Goal: Information Seeking & Learning: Understand process/instructions

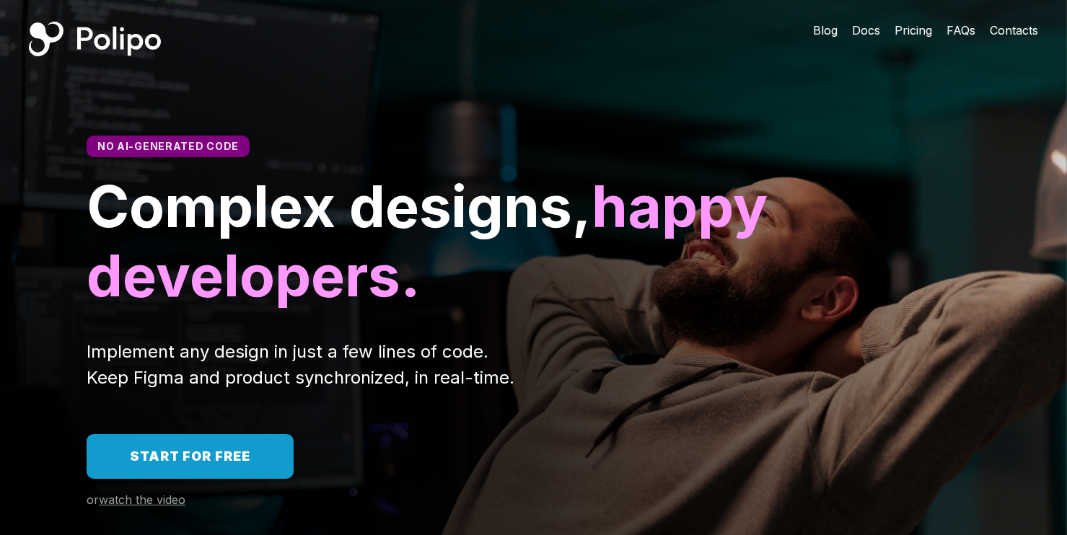
click at [871, 35] on span "Docs" at bounding box center [866, 30] width 28 height 14
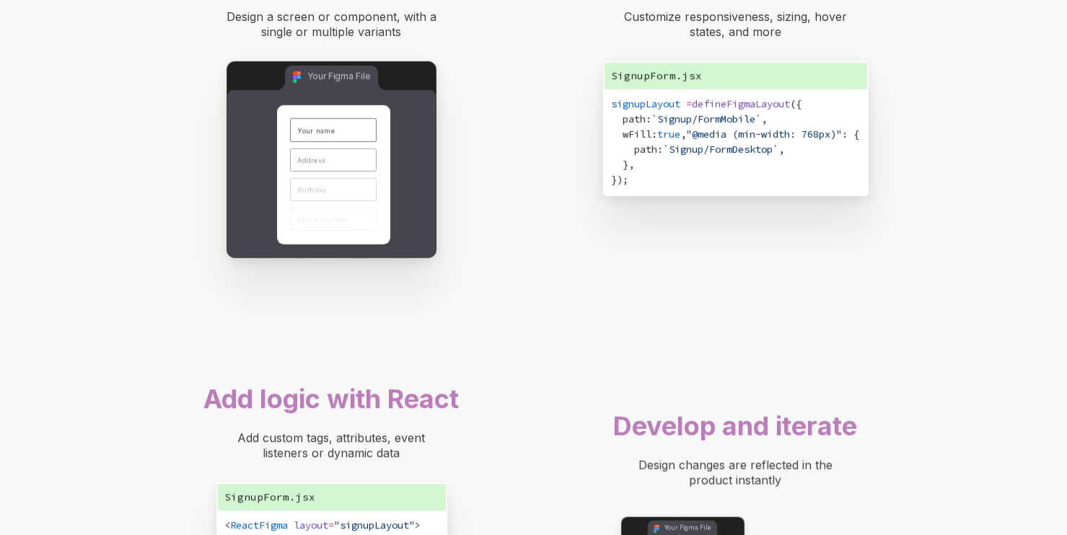
scroll to position [1125, 0]
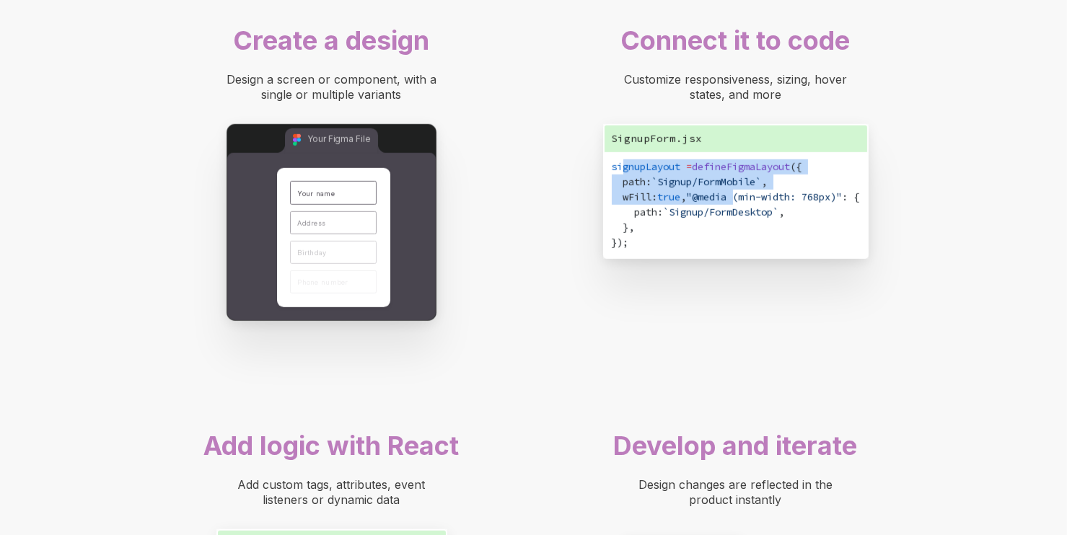
drag, startPoint x: 643, startPoint y: 172, endPoint x: 696, endPoint y: 209, distance: 65.2
click at [696, 209] on div "signupLayout = defineFigmaLayout ({ path: `Signup/FormMobile` , wFill: true , "…" at bounding box center [736, 204] width 248 height 91
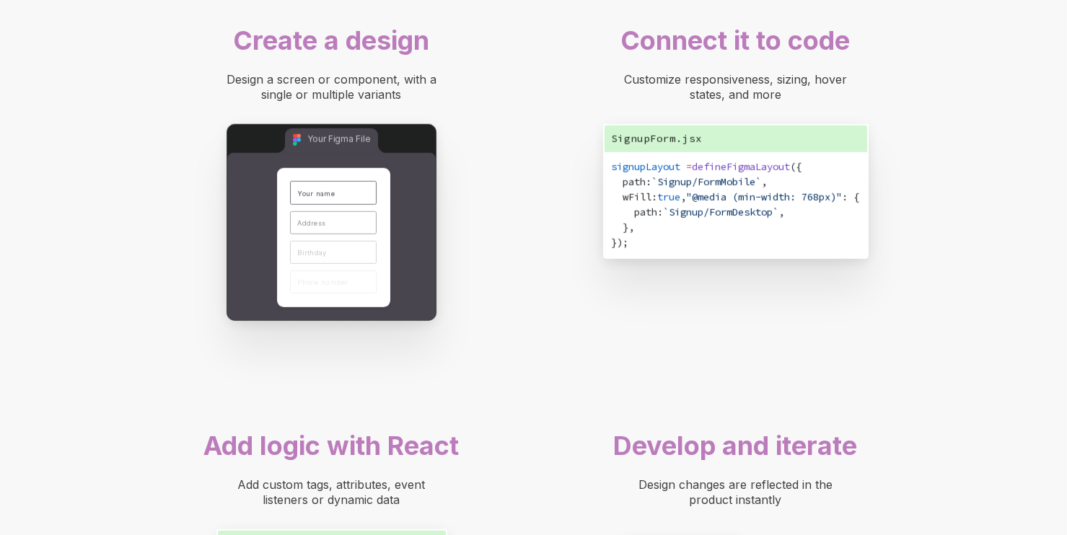
click at [691, 219] on span ": { path:" at bounding box center [736, 204] width 248 height 28
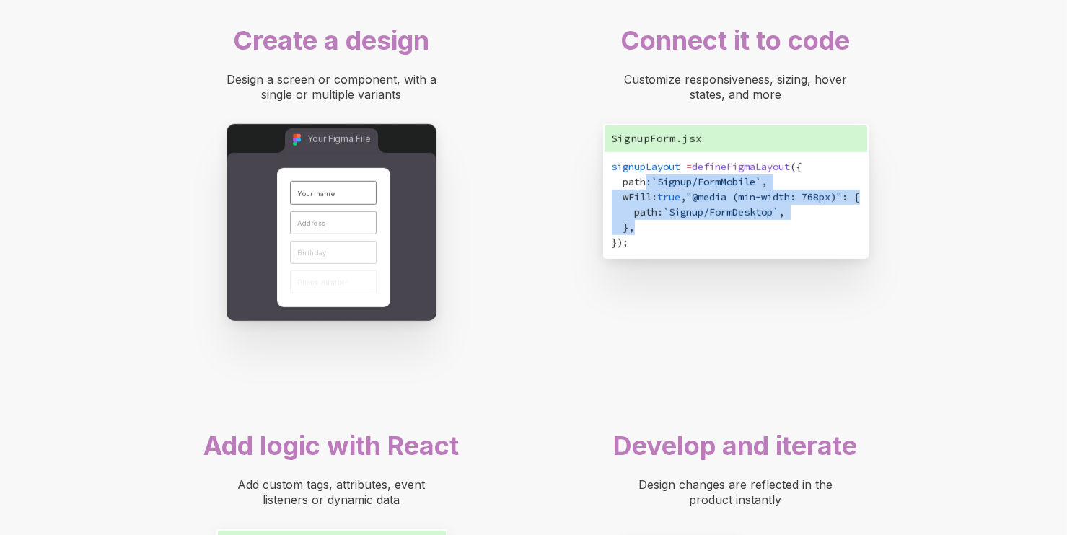
drag, startPoint x: 687, startPoint y: 239, endPoint x: 677, endPoint y: 162, distance: 77.9
click at [670, 182] on div "signupLayout = defineFigmaLayout ({ path: `Signup/FormMobile` , wFill: true , "…" at bounding box center [736, 204] width 248 height 91
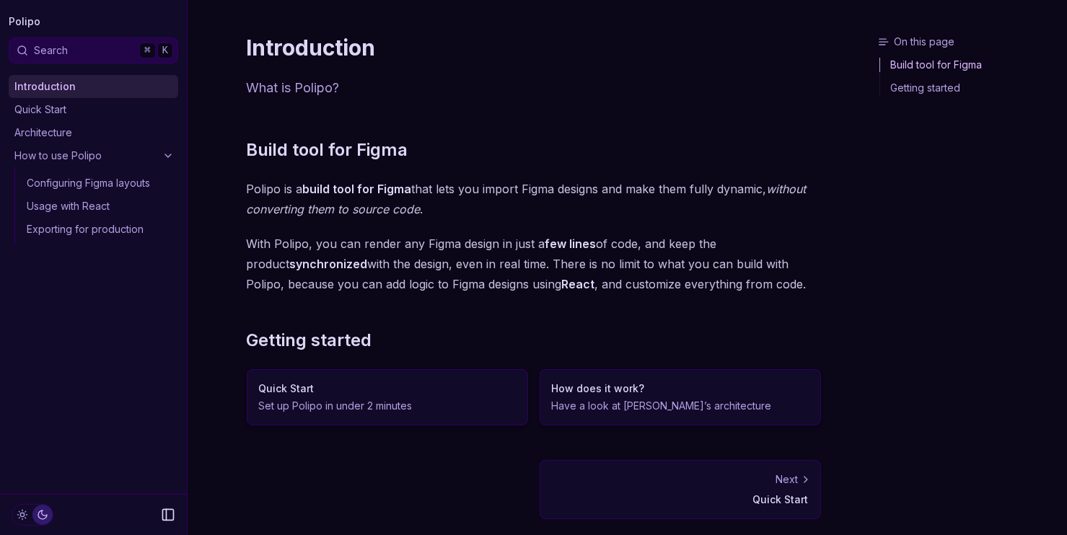
click at [93, 113] on link "Quick Start" at bounding box center [94, 109] width 170 height 23
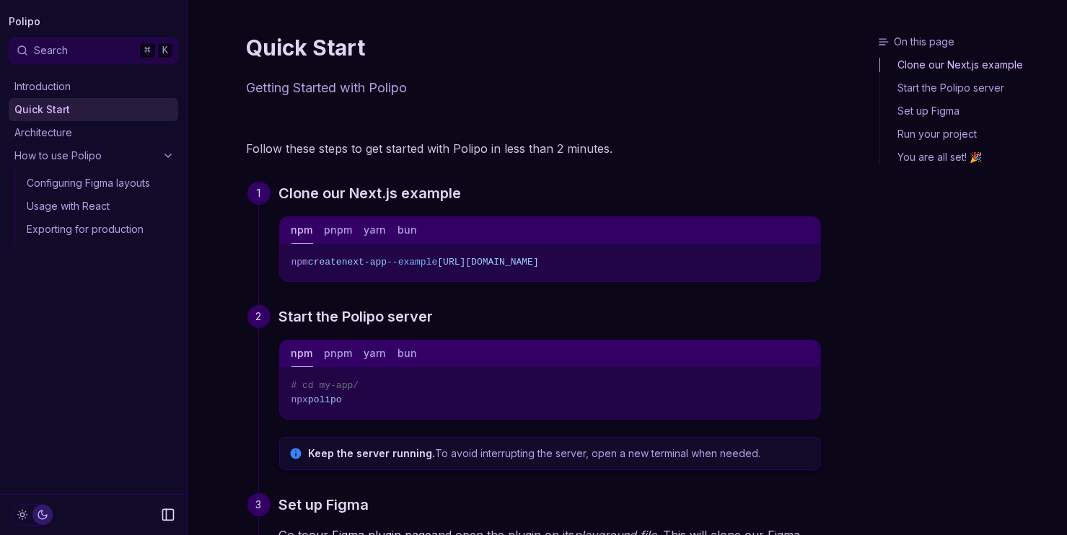
click at [108, 160] on link "How to use Polipo" at bounding box center [94, 155] width 170 height 23
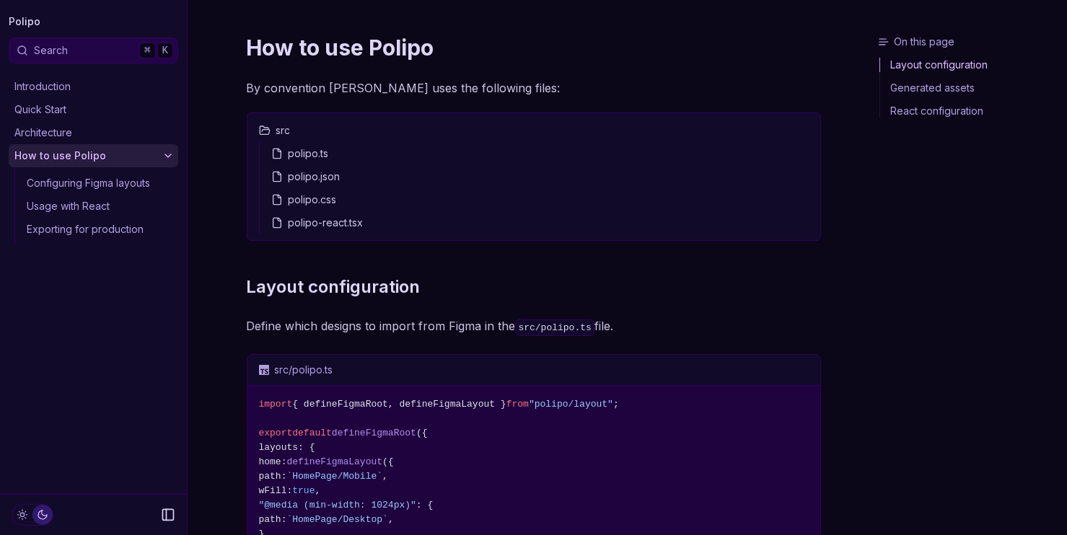
click at [112, 183] on link "Configuring Figma layouts" at bounding box center [99, 183] width 157 height 23
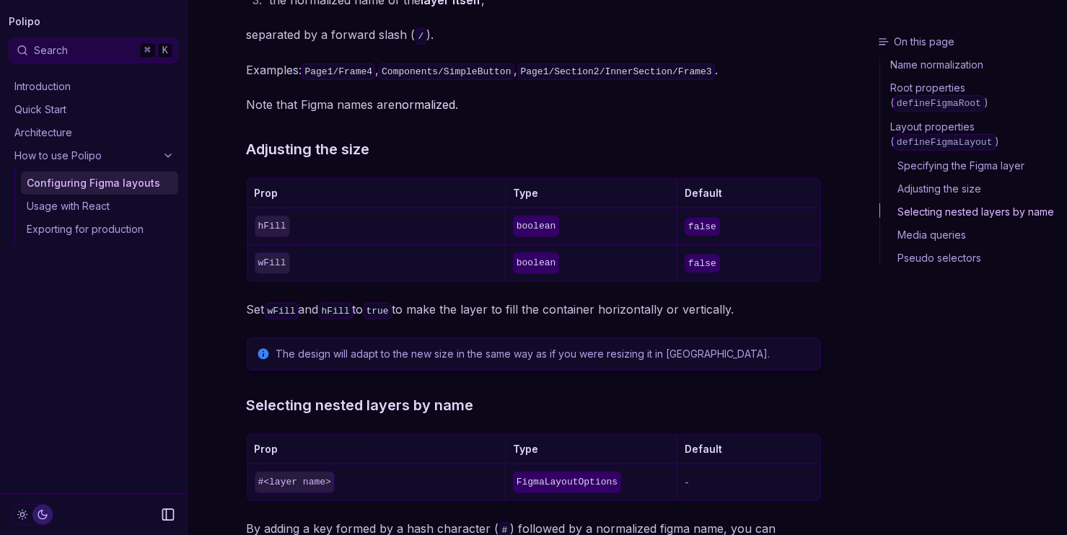
scroll to position [1769, 0]
